Goal: Transaction & Acquisition: Purchase product/service

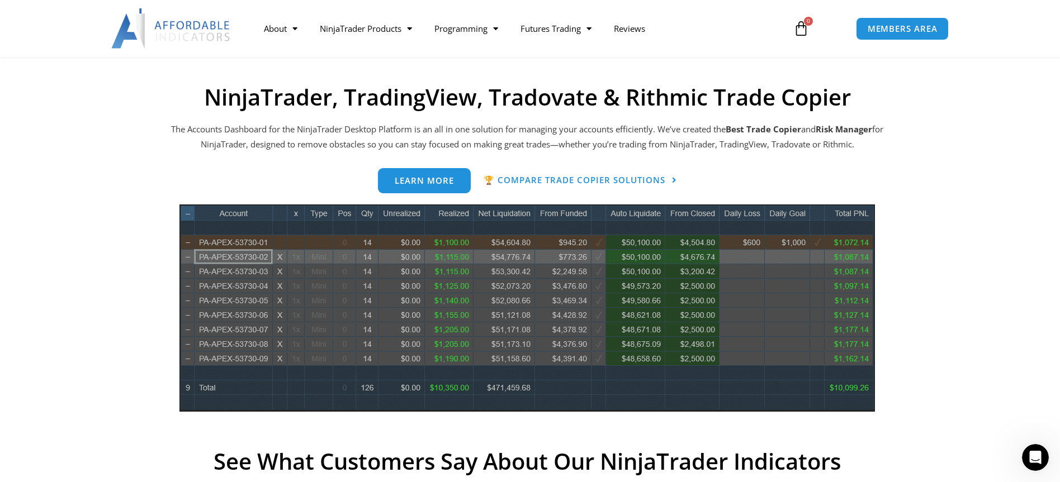
scroll to position [444, 0]
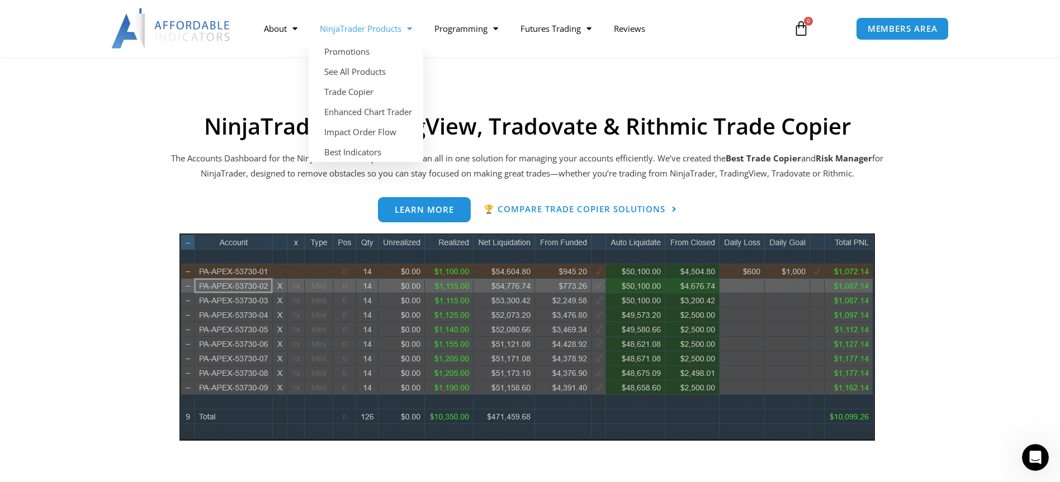
click at [411, 27] on span "Menu" at bounding box center [406, 29] width 11 height 20
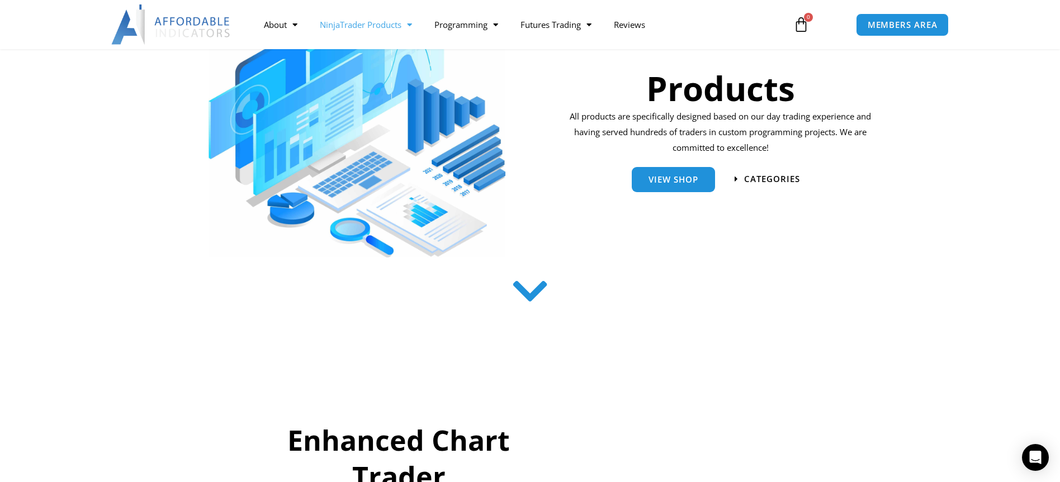
scroll to position [189, 0]
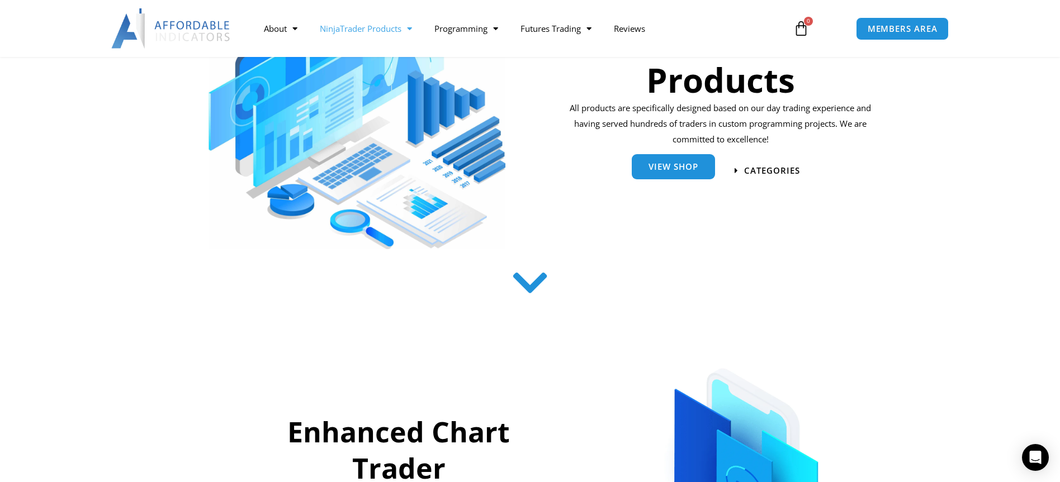
click at [659, 171] on span "View Shop" at bounding box center [673, 167] width 50 height 8
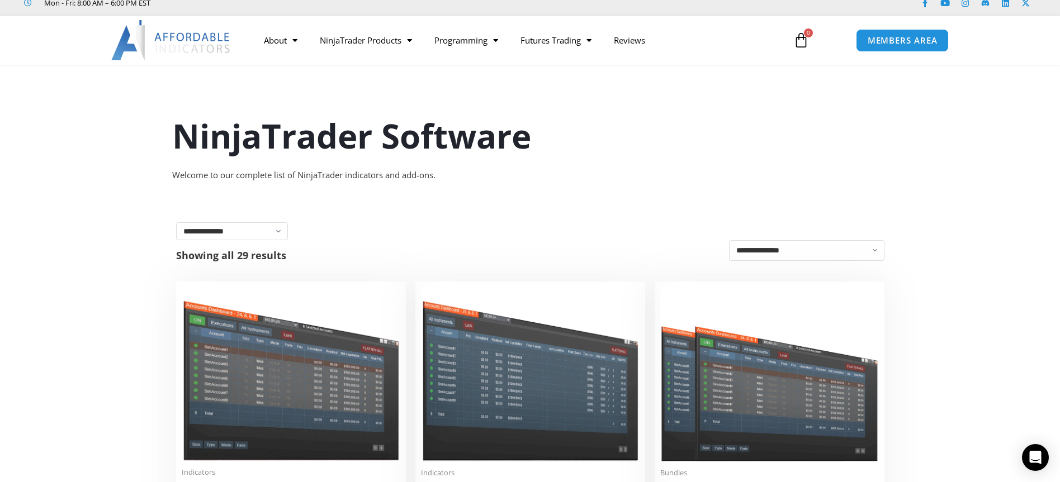
scroll to position [34, 0]
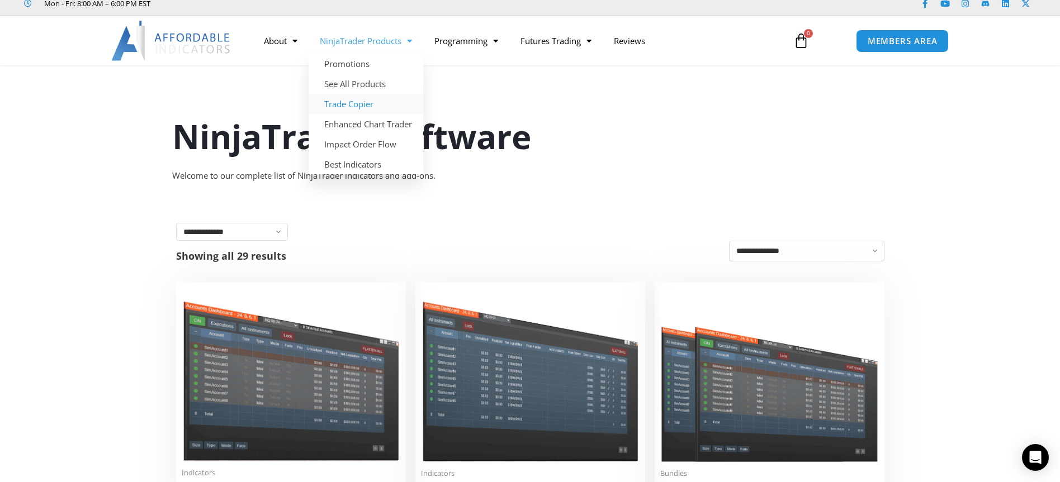
click at [361, 103] on link "Trade Copier" at bounding box center [366, 104] width 115 height 20
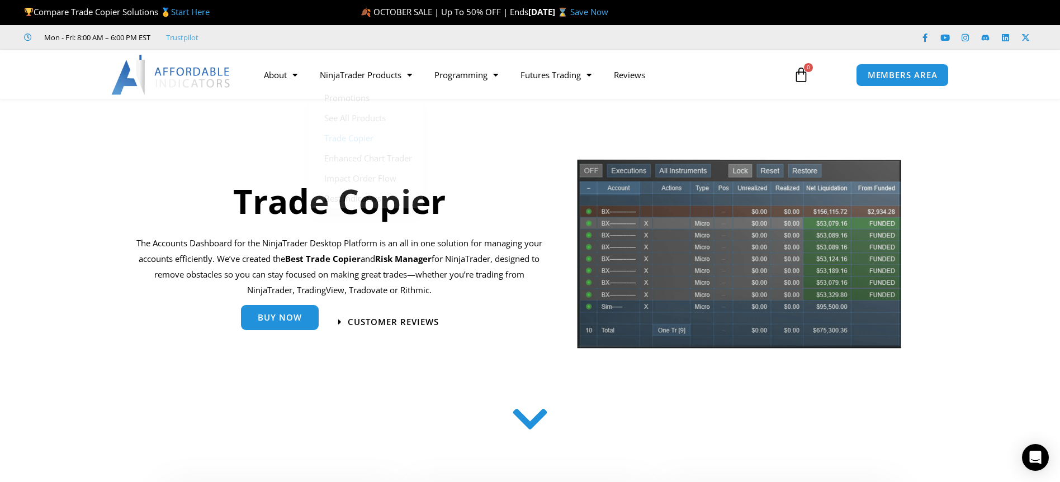
click at [290, 316] on span "Buy Now" at bounding box center [280, 318] width 44 height 8
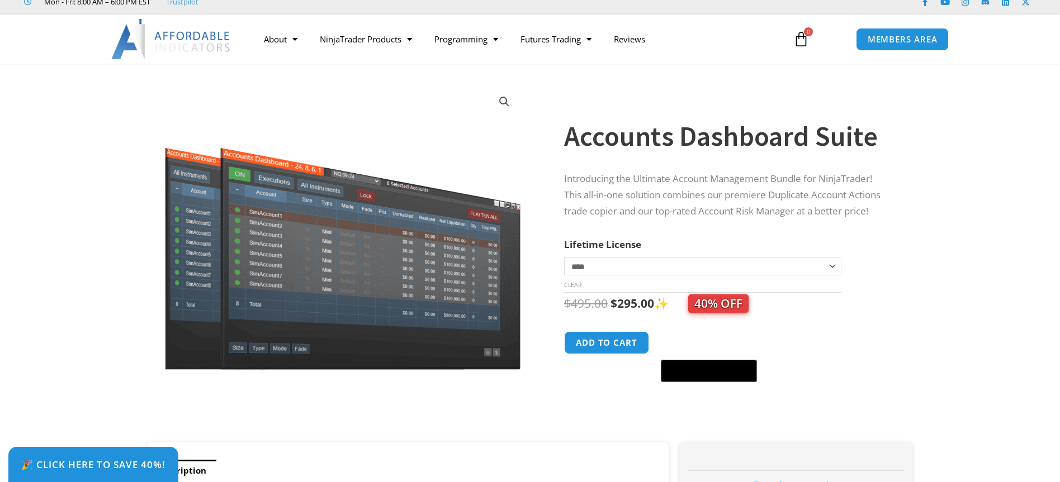
scroll to position [36, 0]
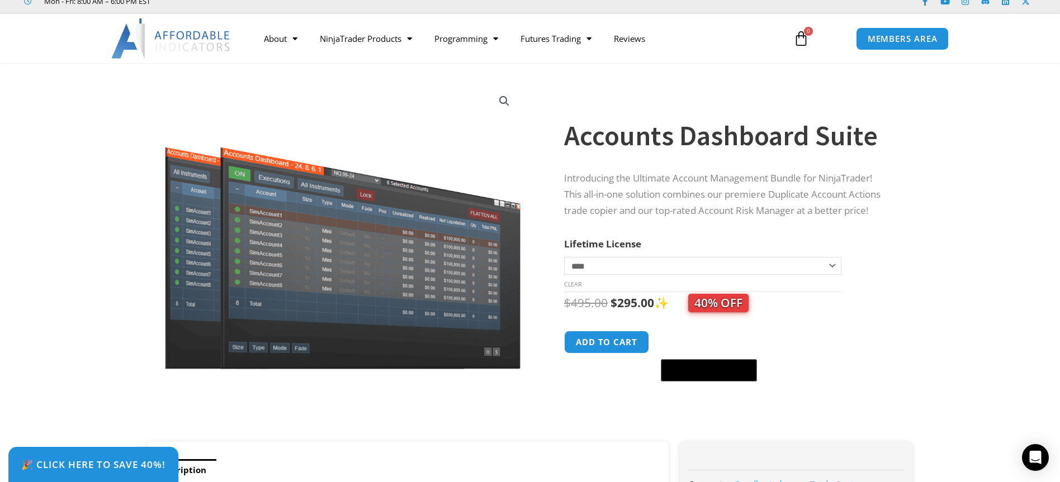
click at [658, 266] on select "**********" at bounding box center [702, 266] width 277 height 18
click at [661, 264] on select "**********" at bounding box center [702, 266] width 277 height 18
select select "*"
click at [525, 99] on div "Sale! 🔍" at bounding box center [342, 258] width 403 height 368
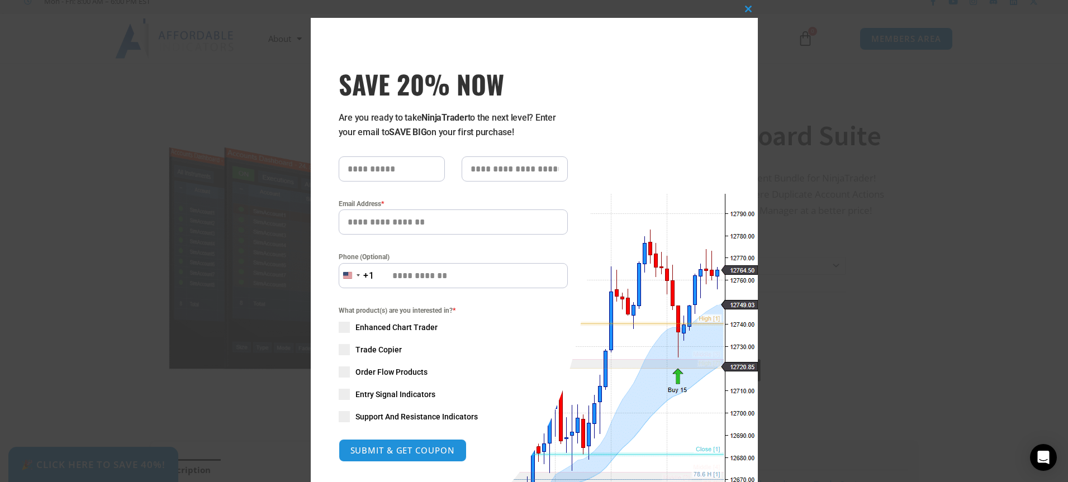
click at [950, 168] on div "Close this module SAVE 20% NOW Are you ready to take NinjaTrader to the next le…" at bounding box center [534, 241] width 1068 height 482
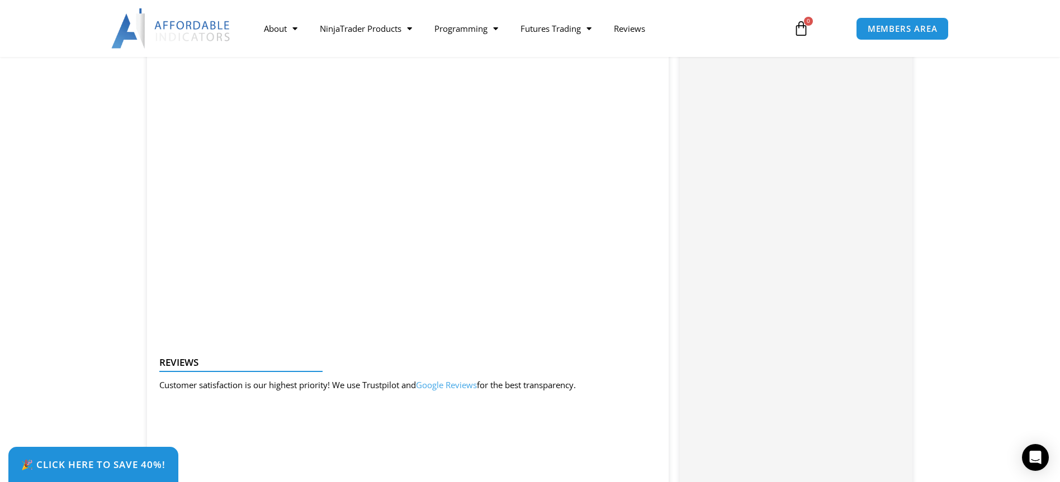
scroll to position [1250, 0]
